Goal: Task Accomplishment & Management: Complete application form

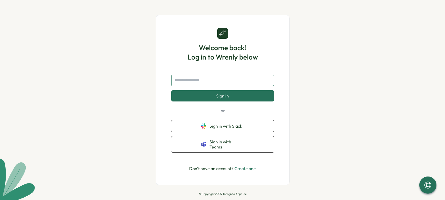
click at [192, 83] on input "text" at bounding box center [222, 80] width 103 height 11
click at [188, 82] on input "text" at bounding box center [222, 80] width 103 height 11
type input "*"
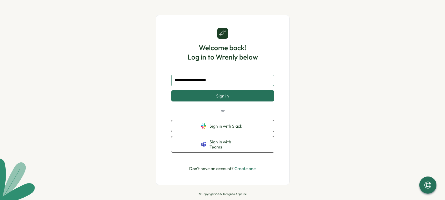
type input "**********"
click at [213, 100] on button "Sign in" at bounding box center [222, 95] width 103 height 11
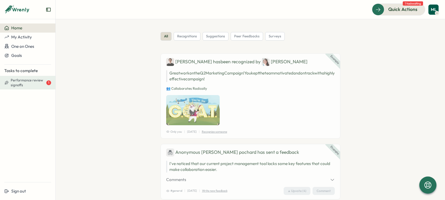
click at [38, 80] on span "Performance review signoffs" at bounding box center [28, 82] width 35 height 9
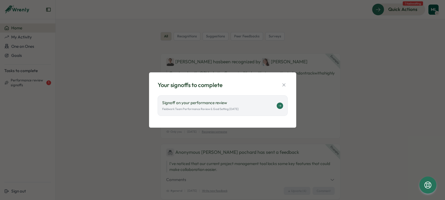
click at [279, 106] on icon at bounding box center [279, 105] width 3 height 3
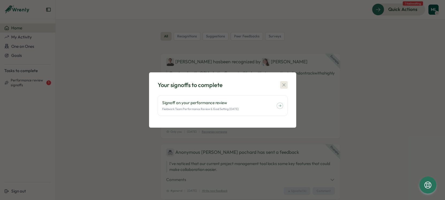
click at [282, 84] on icon "button" at bounding box center [283, 84] width 5 height 5
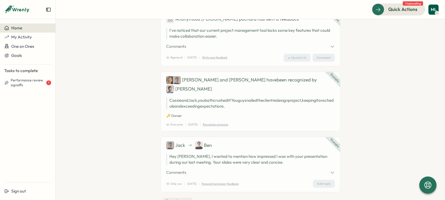
scroll to position [134, 0]
click at [32, 47] on span "One on Ones" at bounding box center [22, 46] width 23 height 5
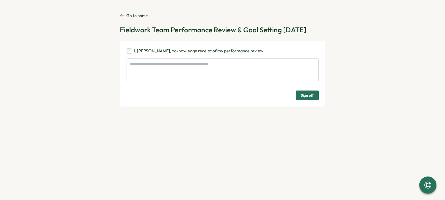
click at [305, 96] on span "Sign off" at bounding box center [307, 95] width 13 height 9
type textarea "*"
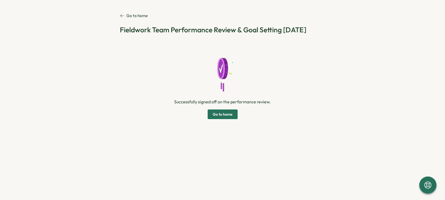
click at [223, 113] on span "Go to home" at bounding box center [223, 114] width 20 height 9
